Goal: Task Accomplishment & Management: Manage account settings

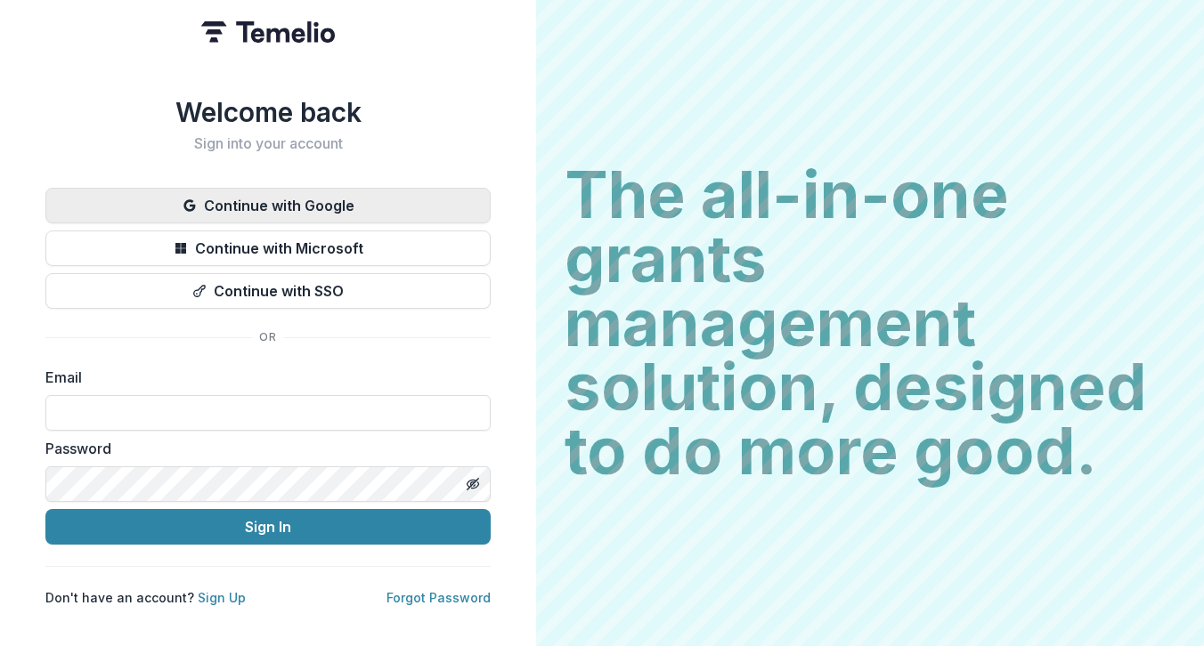
click at [332, 190] on button "Continue with Google" at bounding box center [267, 206] width 445 height 36
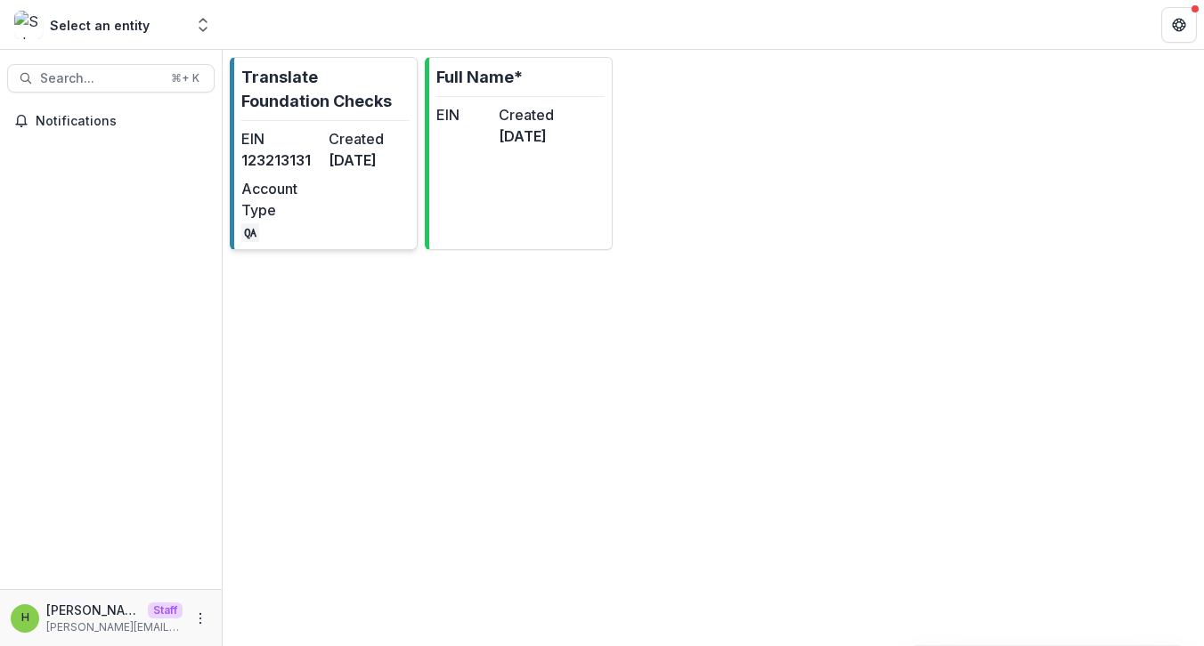
click at [378, 218] on div "EIN [US_EMPLOYER_IDENTIFICATION_NUMBER] Created [DATE] Account Type QA" at bounding box center [325, 185] width 168 height 114
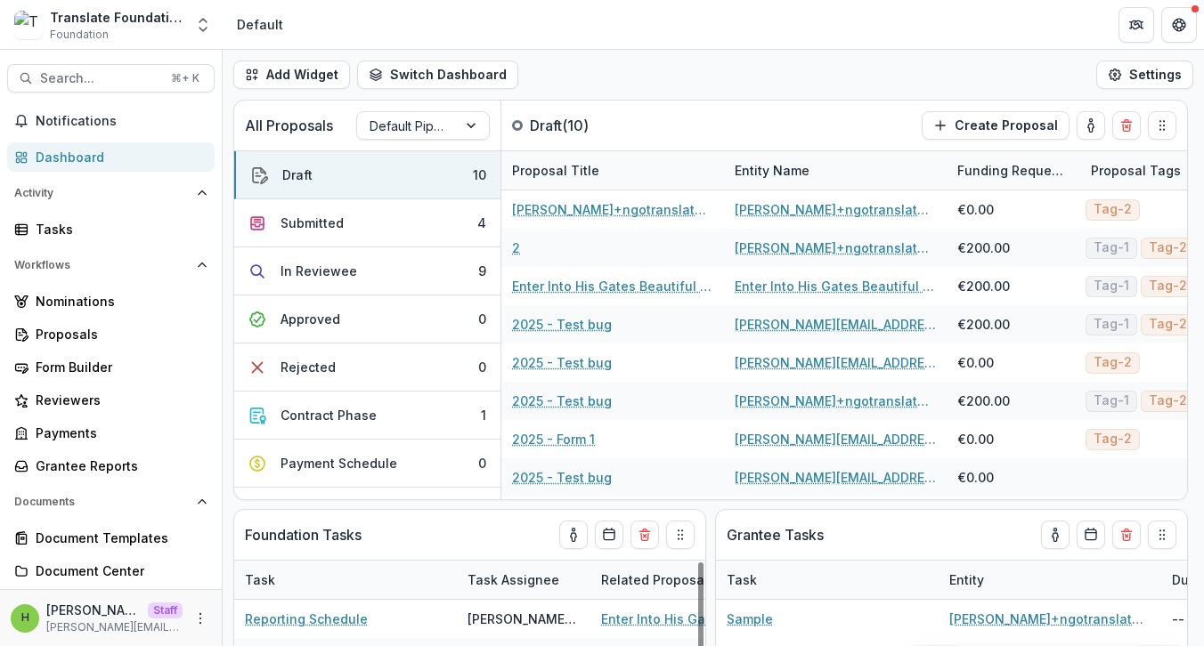
click at [205, 626] on div "H [PERSON_NAME] Staff [PERSON_NAME][EMAIL_ADDRESS][DOMAIN_NAME]" at bounding box center [111, 618] width 200 height 35
click at [196, 626] on button "More" at bounding box center [200, 618] width 21 height 21
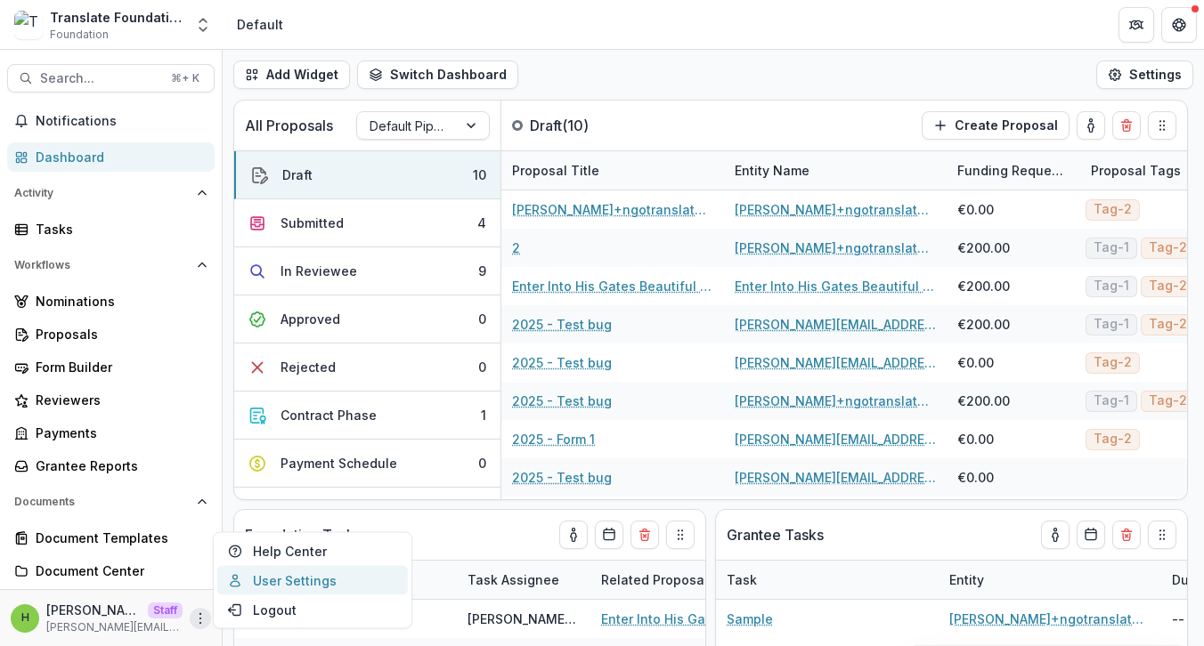
click at [253, 579] on link "User Settings" at bounding box center [312, 580] width 191 height 29
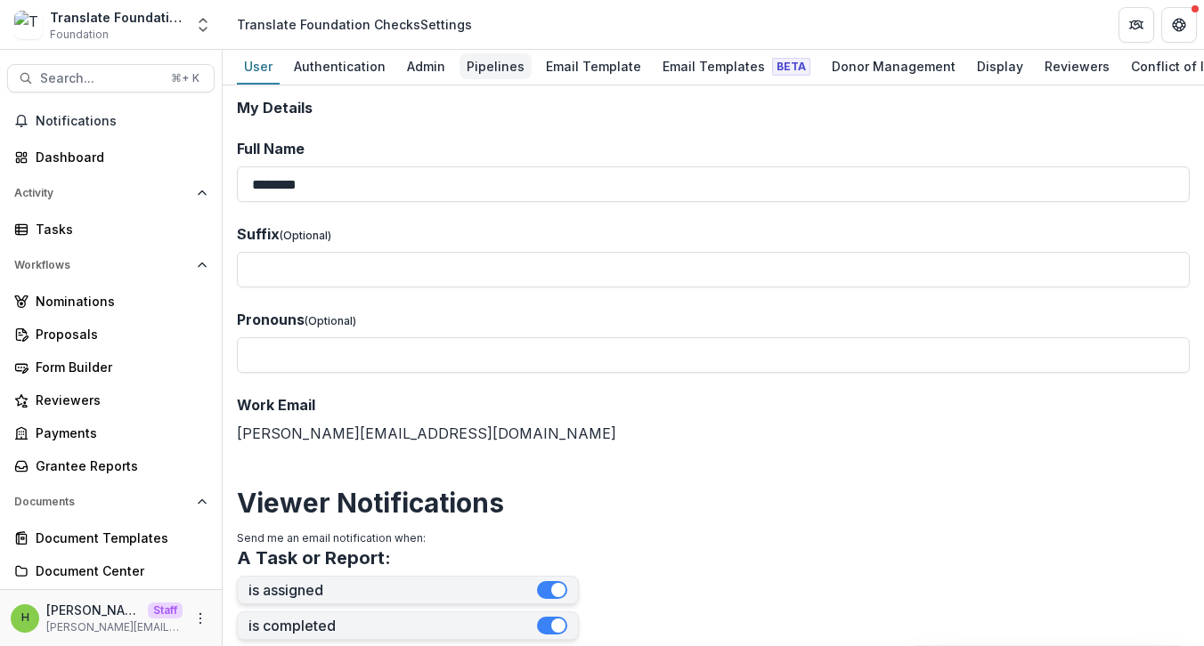
click at [497, 60] on div "Pipelines" at bounding box center [495, 66] width 72 height 26
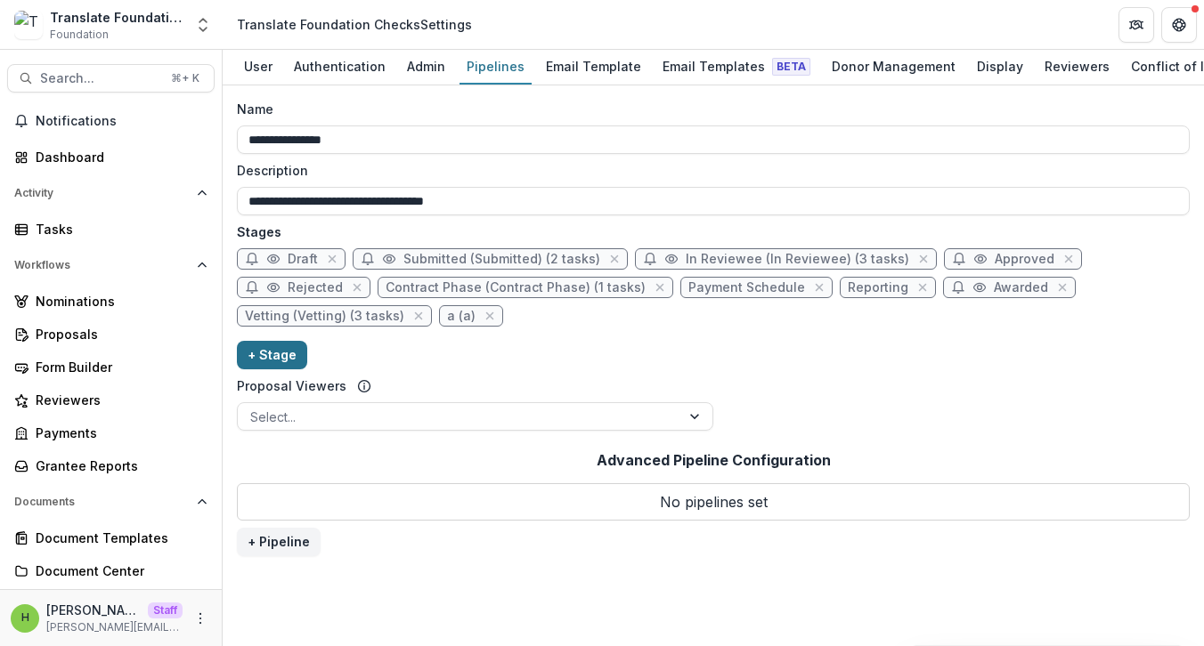
click at [264, 364] on button "+ Stage" at bounding box center [272, 355] width 70 height 28
select select "*****"
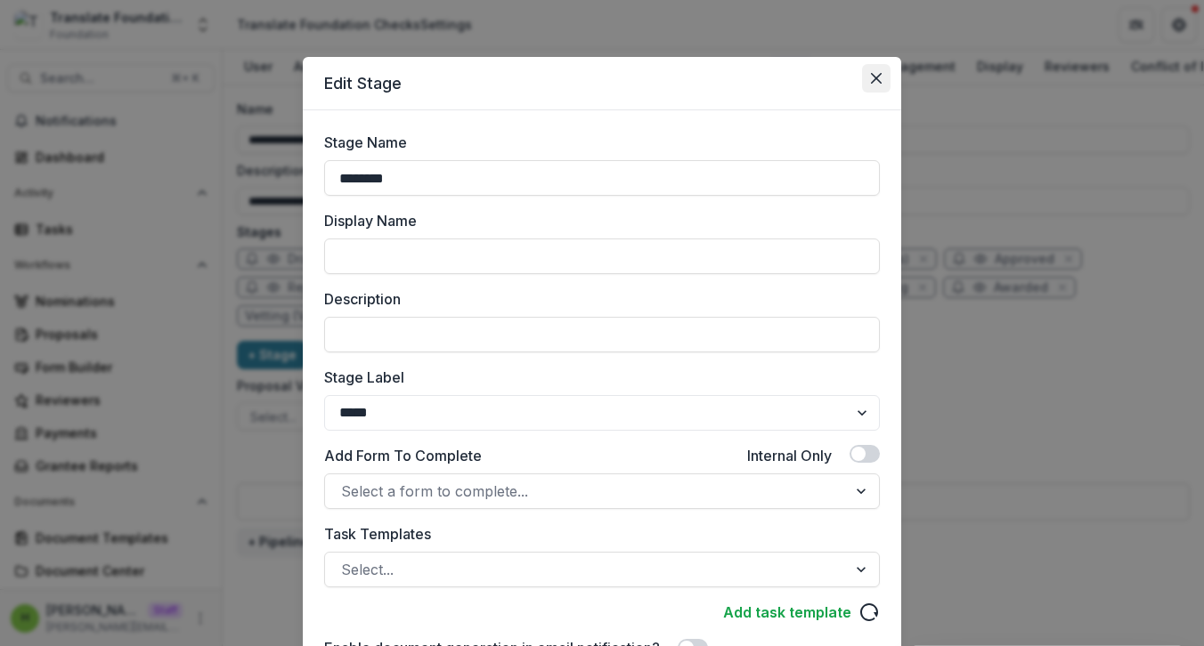
click at [885, 79] on button "Close" at bounding box center [876, 78] width 28 height 28
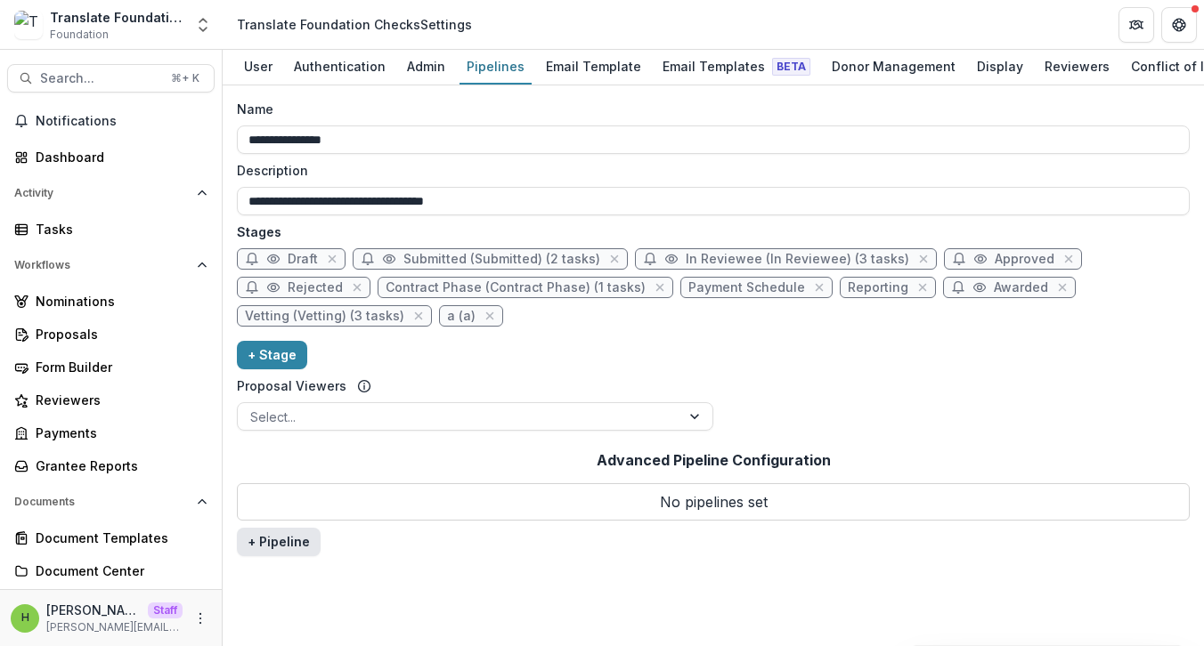
click at [296, 536] on button "+ Pipeline" at bounding box center [279, 542] width 84 height 28
